Goal: Information Seeking & Learning: Learn about a topic

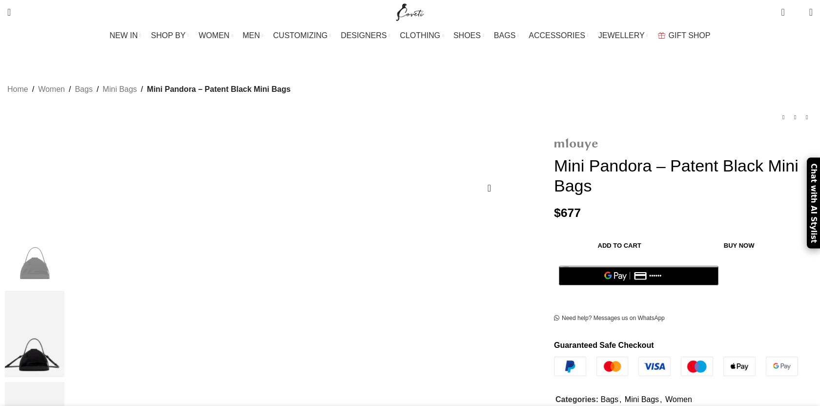
click at [554, 138] on img at bounding box center [576, 144] width 44 height 13
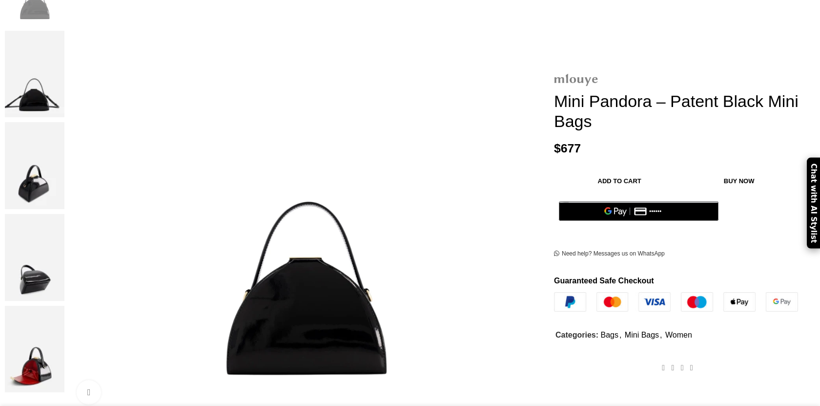
scroll to position [268, 0]
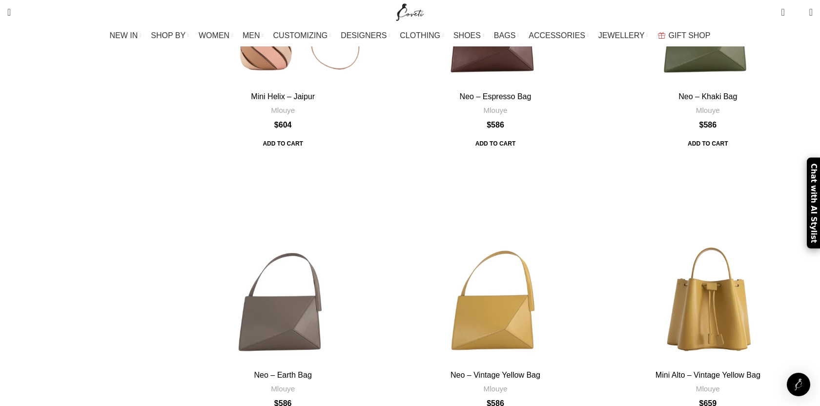
scroll to position [414, 0]
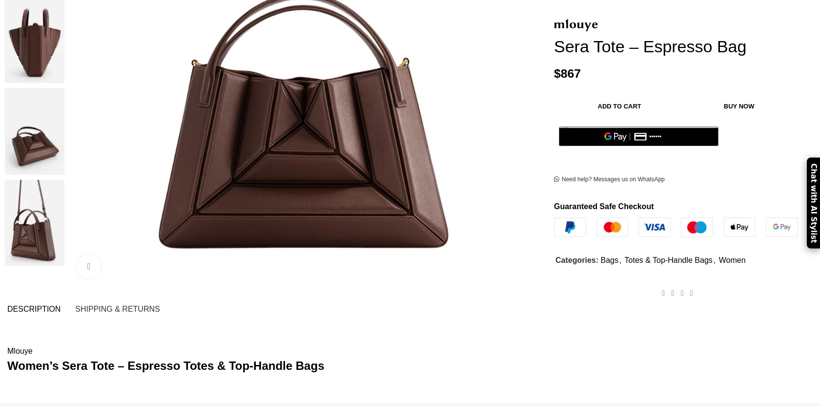
scroll to position [392, 0]
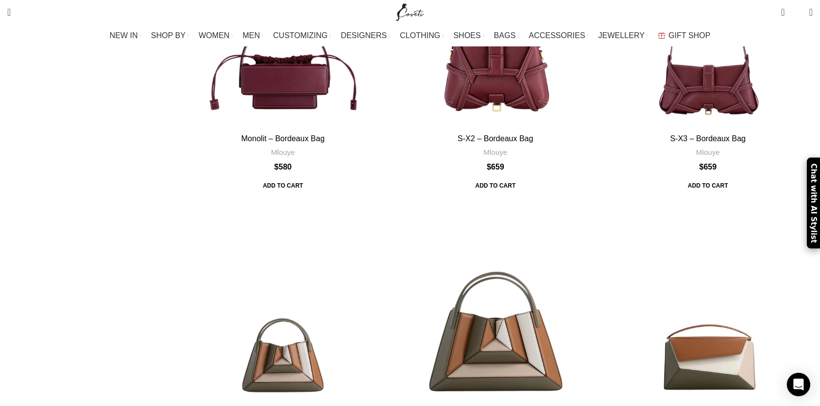
scroll to position [1761, 0]
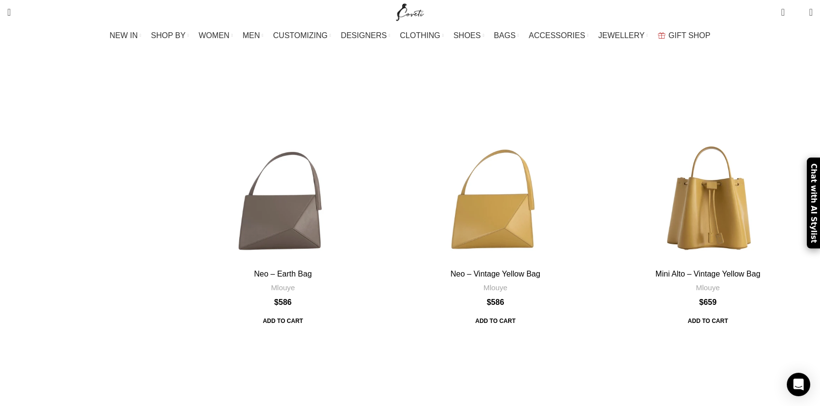
scroll to position [513, 0]
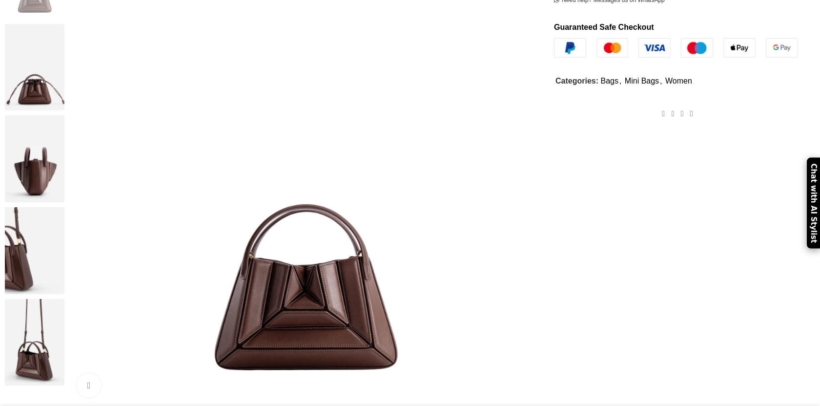
scroll to position [269, 0]
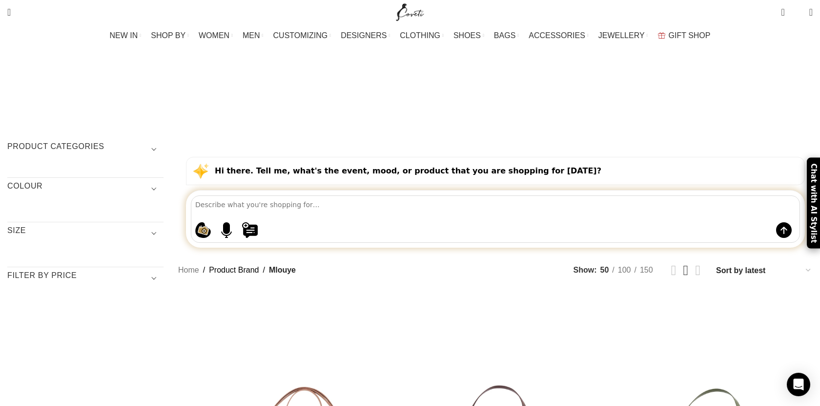
click at [486, 196] on textarea at bounding box center [497, 204] width 604 height 17
